Goal: Task Accomplishment & Management: Manage account settings

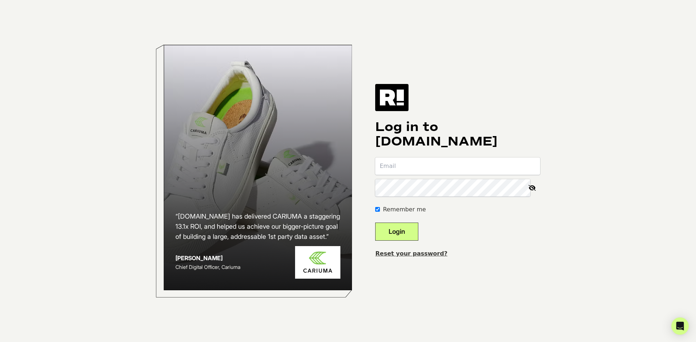
click at [466, 163] on input "email" at bounding box center [457, 166] width 165 height 17
type input "[EMAIL_ADDRESS][DOMAIN_NAME]"
click at [0, 122] on body "“[DOMAIN_NAME] has delivered CARIUMA a staggering 13.1x ROI, and helped us achi…" at bounding box center [348, 171] width 696 height 342
click at [416, 232] on button "Login" at bounding box center [396, 232] width 43 height 18
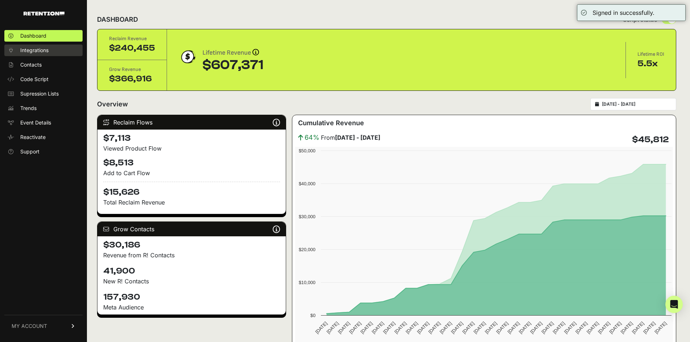
click at [42, 48] on span "Integrations" at bounding box center [34, 50] width 28 height 7
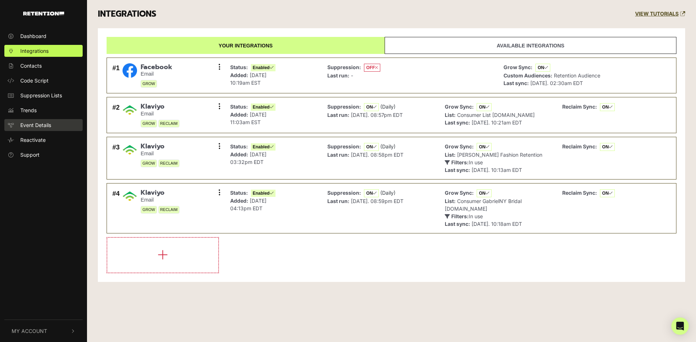
click at [35, 125] on span "Event Details" at bounding box center [35, 125] width 31 height 8
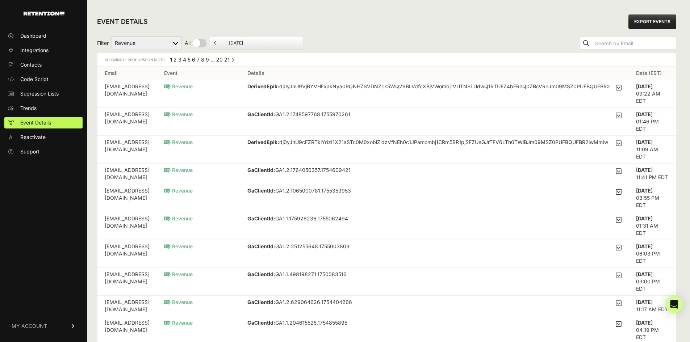
click at [21, 326] on span "MY ACCOUNT" at bounding box center [30, 326] width 36 height 7
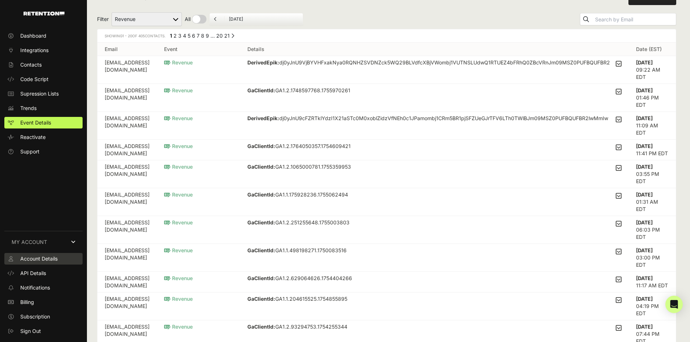
scroll to position [36, 0]
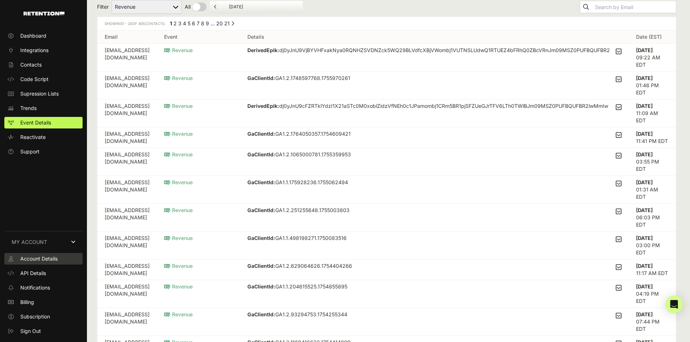
click at [46, 259] on span "Account Details" at bounding box center [38, 258] width 37 height 7
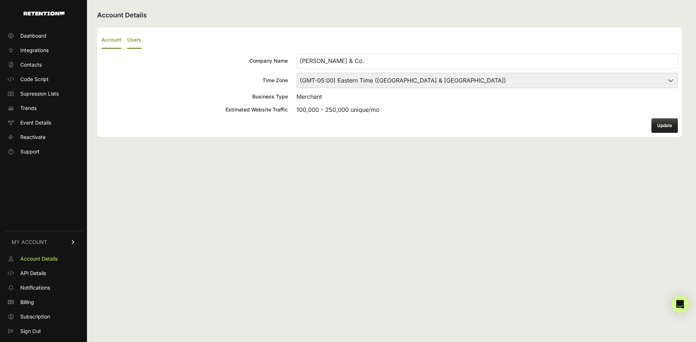
click at [138, 44] on label "Users" at bounding box center [134, 40] width 14 height 17
click at [0, 0] on input "Users" at bounding box center [0, 0] width 0 height 0
